Goal: Information Seeking & Learning: Check status

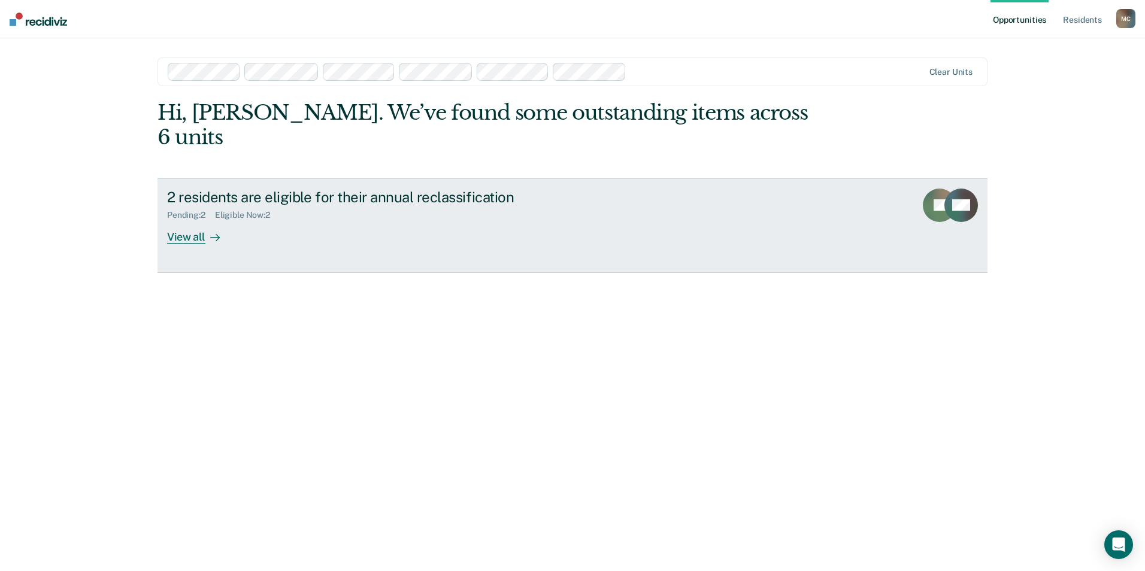
click at [176, 220] on div "View all" at bounding box center [200, 231] width 67 height 23
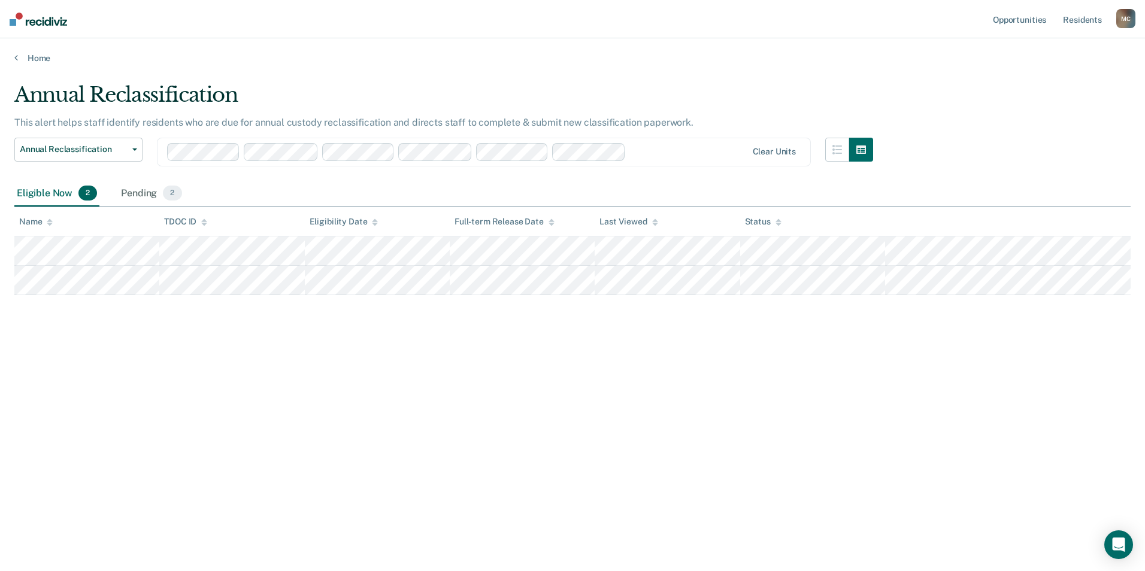
click at [294, 68] on main "Annual Reclassification This alert helps staff identify residents who are due f…" at bounding box center [572, 315] width 1145 height 504
click at [289, 83] on div "Annual Reclassification" at bounding box center [443, 100] width 859 height 34
